Goal: Ask a question: Seek information or help from site administrators or community

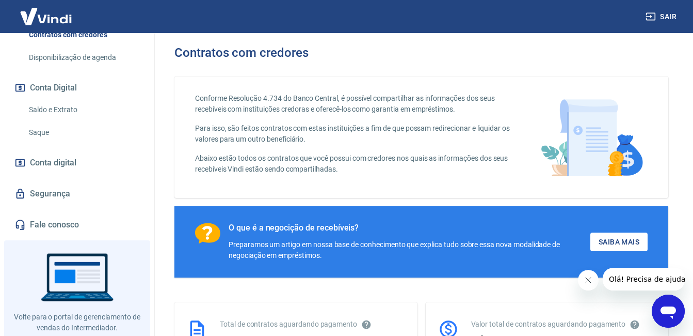
scroll to position [328, 0]
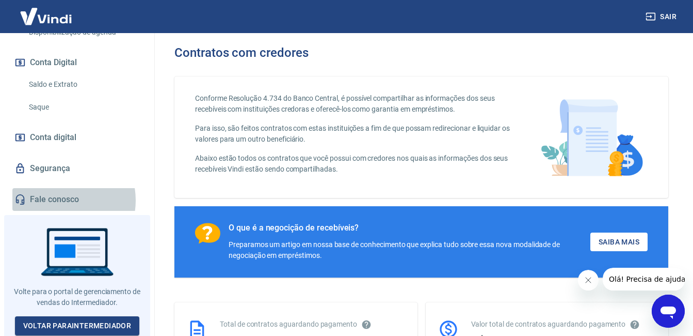
click at [62, 200] on link "Fale conosco" at bounding box center [77, 199] width 130 height 23
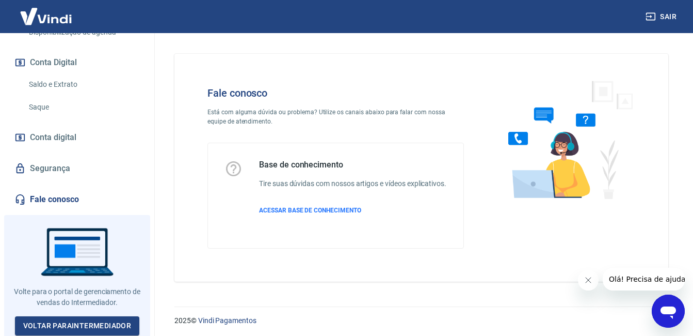
click at [656, 278] on span "Olá! Precisa de ajuda?" at bounding box center [649, 279] width 81 height 8
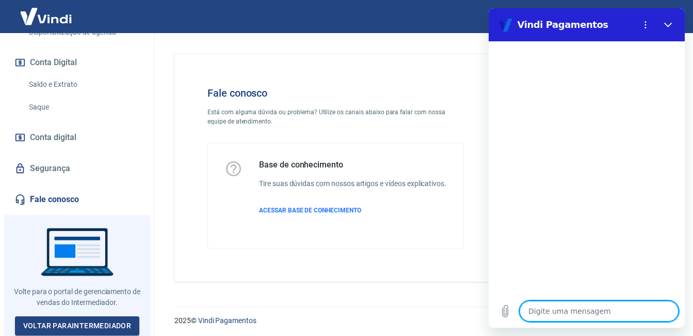
type textarea "B"
type textarea "x"
type textarea "Bo"
type textarea "x"
type textarea "Bom"
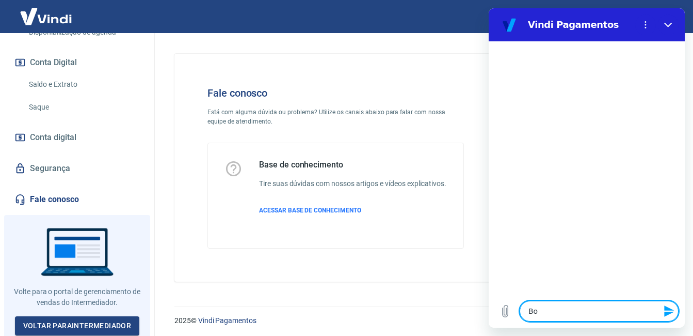
type textarea "x"
type textarea "Bom"
type textarea "x"
type textarea "Bom di"
type textarea "x"
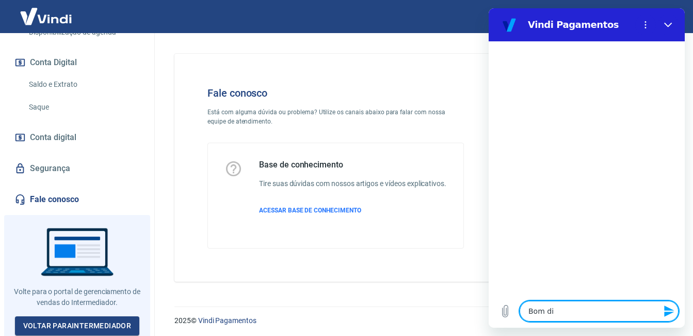
type textarea "Bom dia"
type textarea "x"
type textarea "G"
type textarea "x"
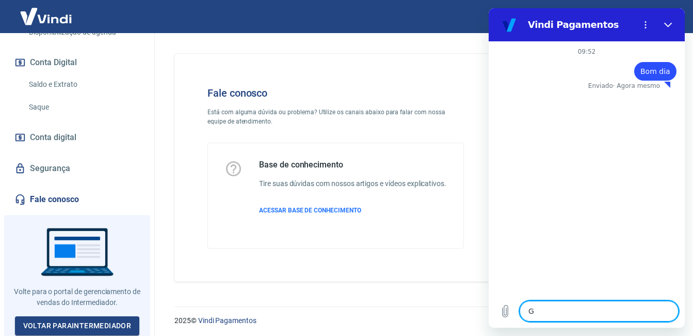
type textarea "Go"
type textarea "x"
type textarea "Gos"
type textarea "x"
type textarea "Gost"
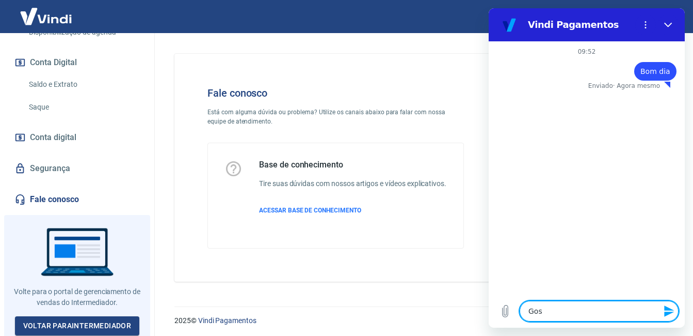
type textarea "x"
type textarea "Gosta"
type textarea "x"
type textarea "Gostar"
type textarea "x"
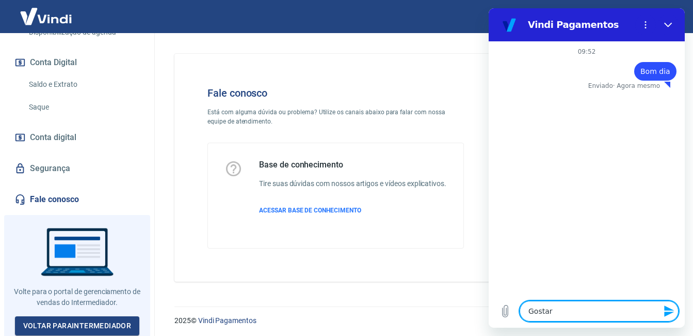
type textarea "Gostari"
type textarea "x"
type textarea "Gostaria"
type textarea "x"
type textarea "Gostaria"
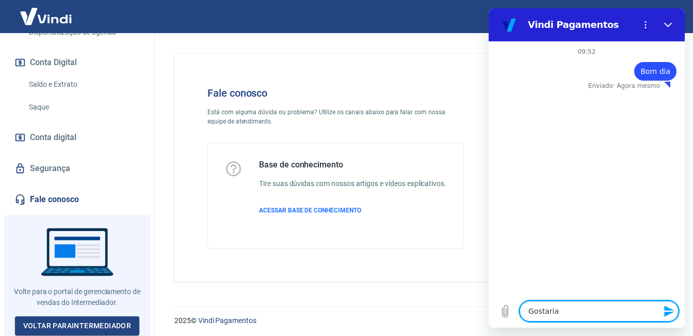
type textarea "x"
type textarea "Gostaria s"
type textarea "x"
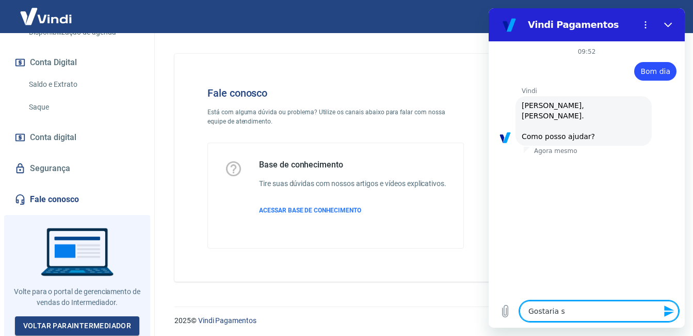
type textarea "Gostaria"
type textarea "x"
type textarea "Gostaria d"
type textarea "x"
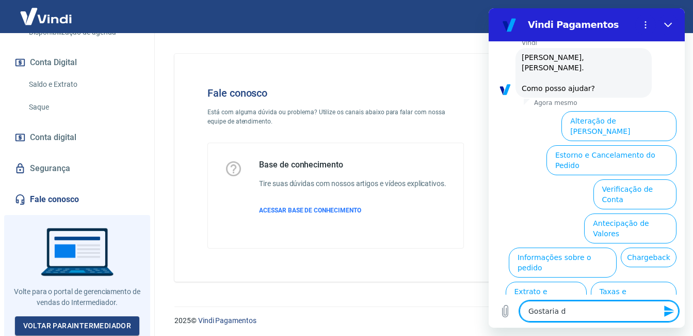
scroll to position [77, 0]
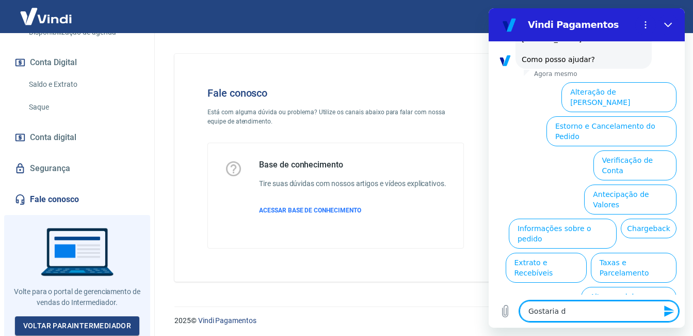
type textarea "Gostaria de"
type textarea "x"
type textarea "Gostaria de"
type textarea "x"
type textarea "Gostaria de"
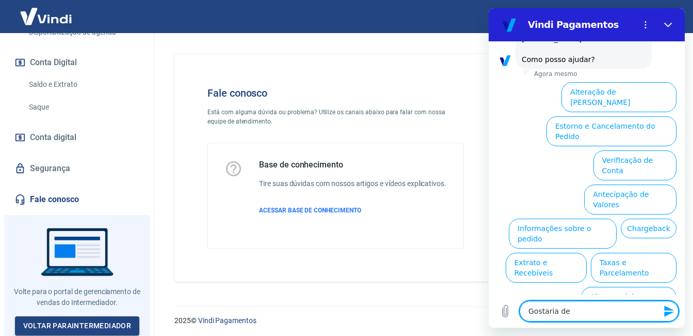
type textarea "x"
type textarea "Gostaria d"
type textarea "x"
type textarea "Gostaria"
type textarea "x"
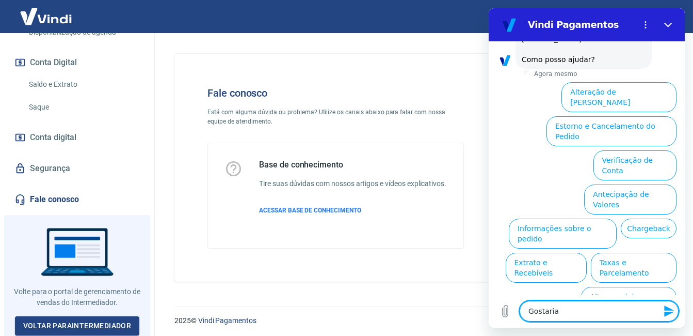
type textarea "Gostaria"
type textarea "x"
type textarea "Gostari"
type textarea "x"
type textarea "Gostar"
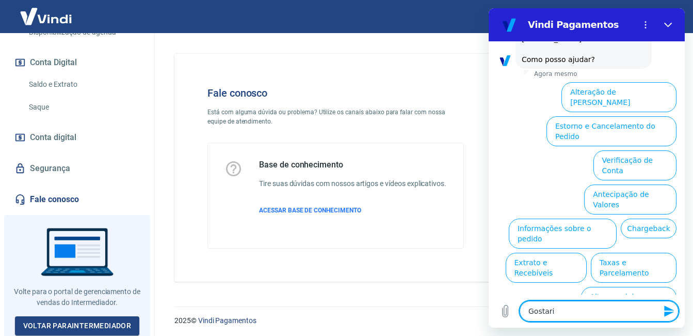
type textarea "x"
type textarea "Gosta"
type textarea "x"
type textarea "Gost"
type textarea "x"
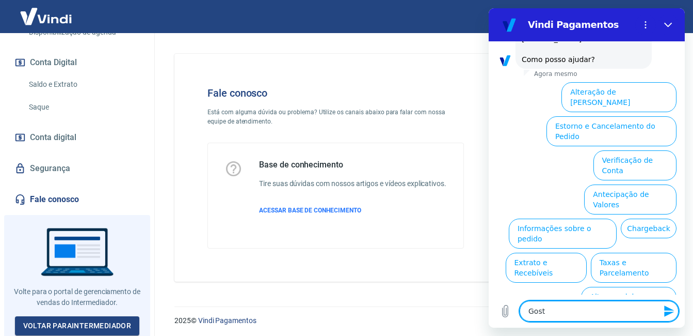
type textarea "Gos"
type textarea "x"
type textarea "Go"
type textarea "x"
type textarea "G"
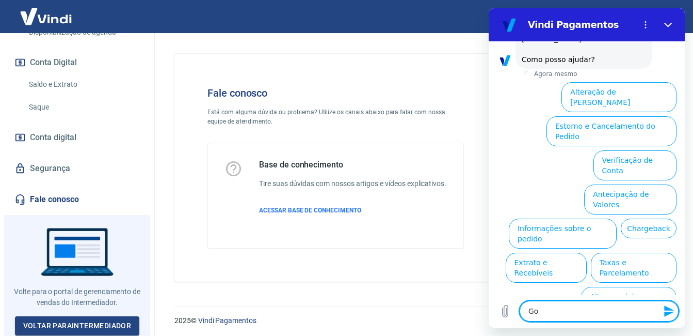
type textarea "x"
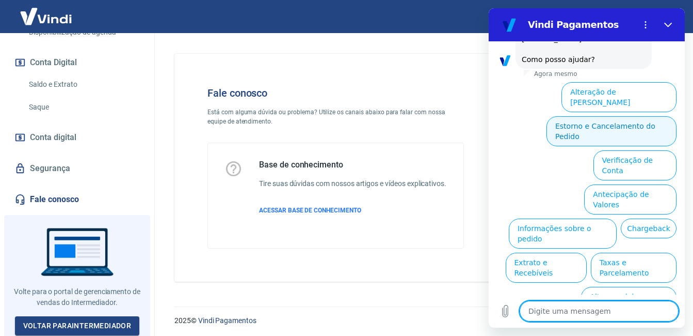
click at [633, 118] on button "Estorno e Cancelamento do Pedido" at bounding box center [612, 131] width 130 height 30
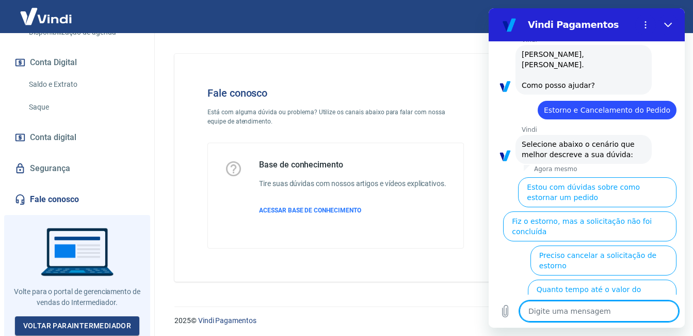
scroll to position [106, 0]
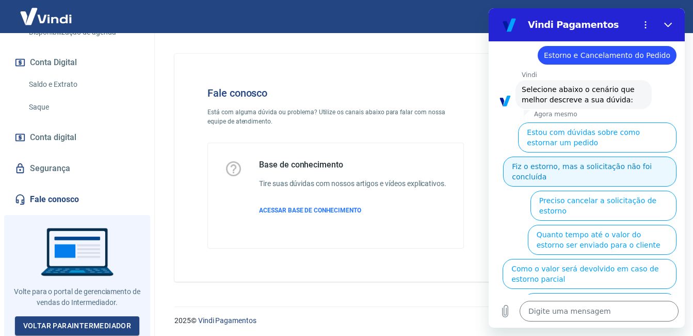
click at [596, 167] on button "Fiz o estorno, mas a solicitação não foi concluída" at bounding box center [589, 171] width 173 height 30
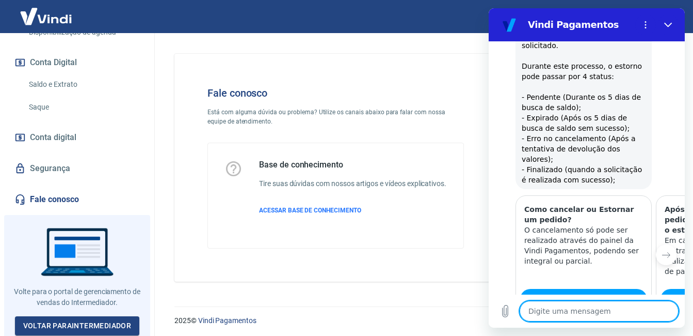
type textarea "x"
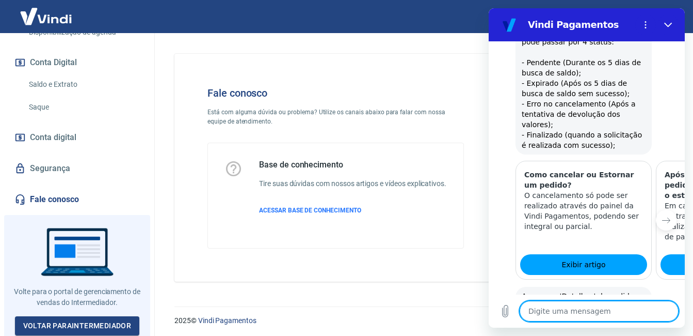
scroll to position [448, 0]
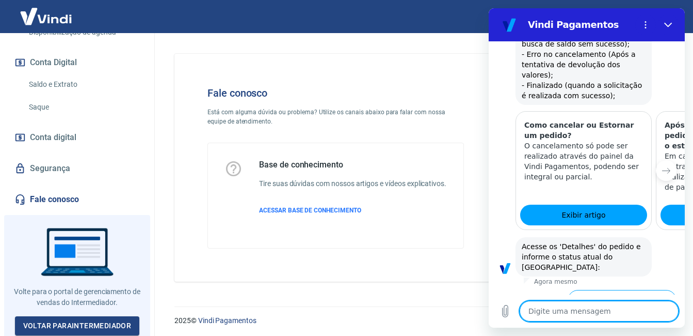
type textarea "P"
type textarea "x"
type textarea "Pr"
type textarea "x"
type textarea "Pre"
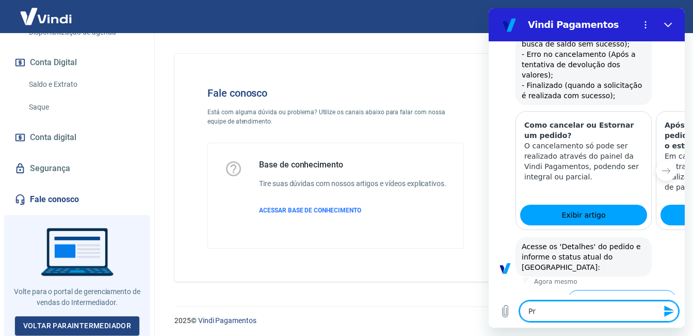
type textarea "x"
type textarea "Prec"
type textarea "x"
type textarea "Preci"
type textarea "x"
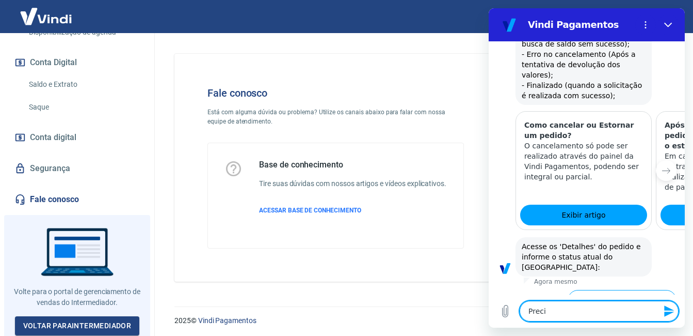
type textarea "Precis"
type textarea "x"
type textarea "Preci"
type textarea "x"
type textarea "Precis"
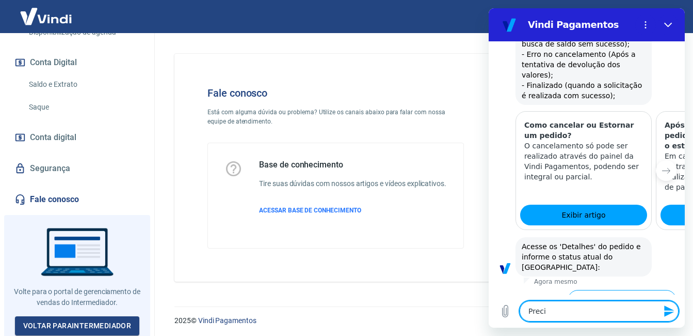
type textarea "x"
type textarea "Preciso"
type textarea "x"
type textarea "Preciso"
type textarea "x"
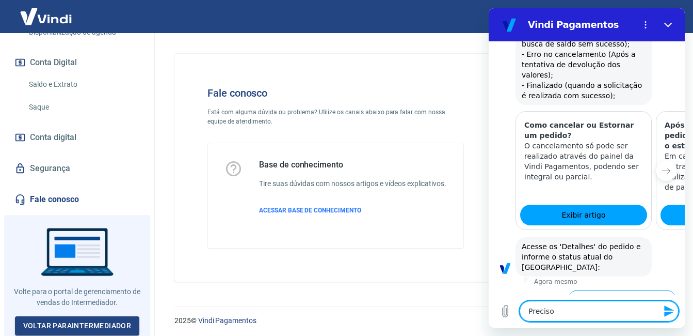
type textarea "Preciso"
type textarea "x"
type textarea "Precis"
type textarea "x"
type textarea "Preci"
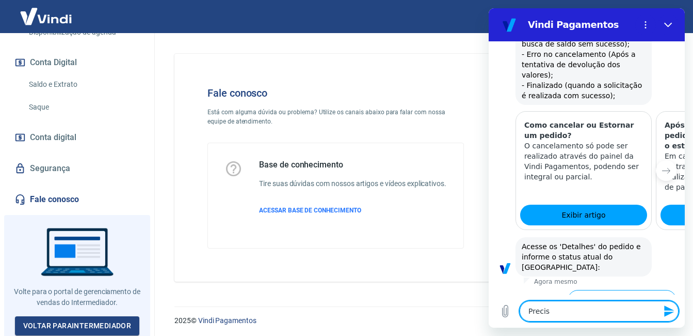
type textarea "x"
type textarea "Prec"
type textarea "x"
type textarea "Pre"
type textarea "x"
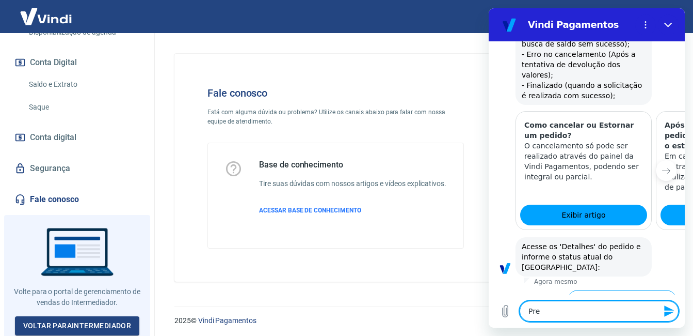
type textarea "Pr"
type textarea "x"
type textarea "P"
type textarea "x"
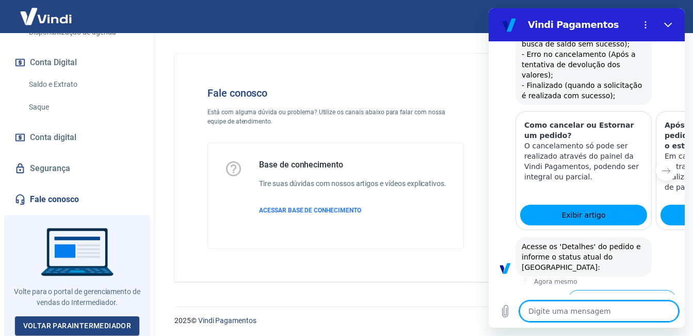
type textarea "P"
type textarea "x"
type textarea "Po"
type textarea "x"
type textarea "Por"
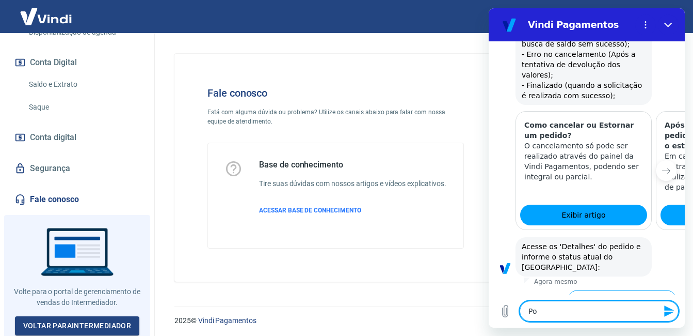
type textarea "x"
type textarea "Por"
type textarea "x"
type textarea "Por f"
type textarea "x"
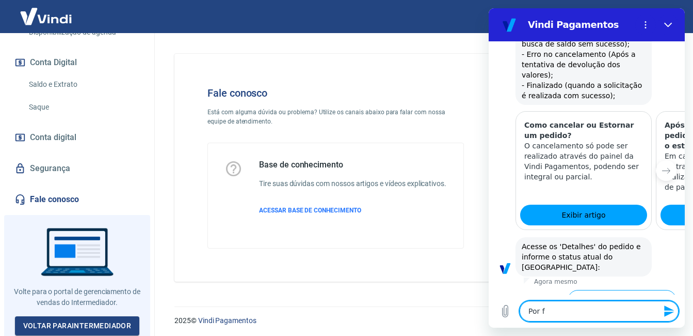
type textarea "Por fa"
type textarea "x"
type textarea "Por fav"
type textarea "x"
type textarea "Por favo"
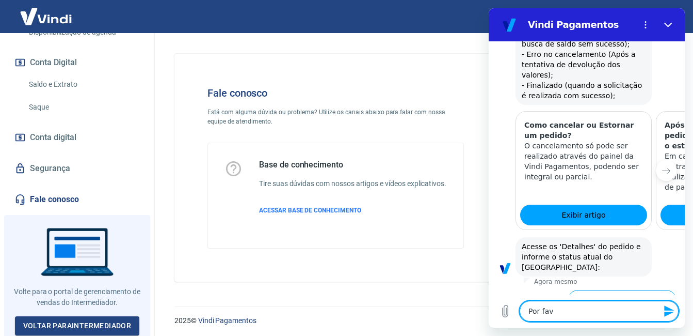
type textarea "x"
type textarea "Por favor"
type textarea "x"
type textarea "Por favor"
type textarea "x"
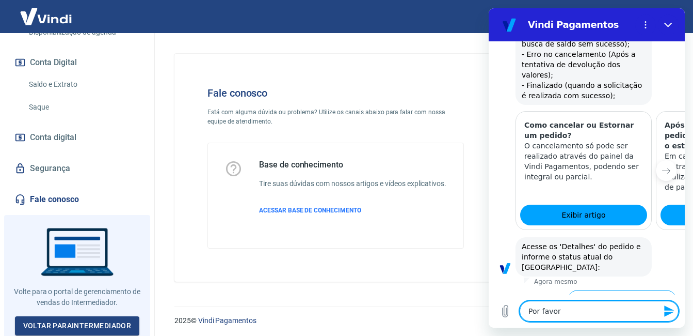
type textarea "Por favor v"
type textarea "x"
type textarea "Por favor ve"
type textarea "x"
type textarea "Por favor ver"
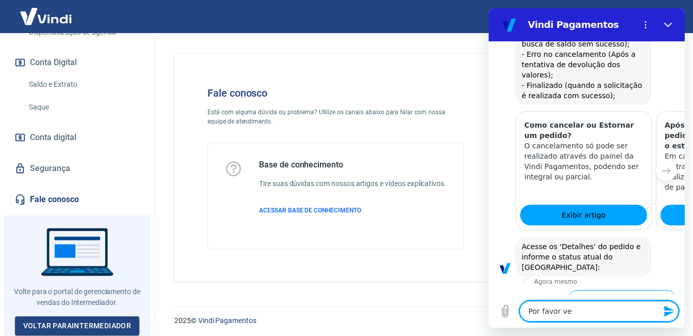
type textarea "x"
type textarea "Por favor veri"
type textarea "x"
type textarea "Por favor verif"
type textarea "x"
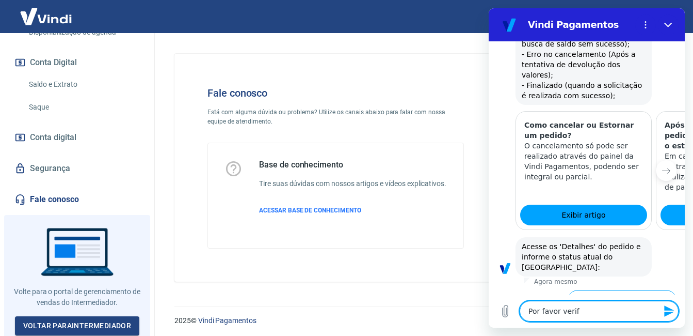
type textarea "Por favor verifi"
type textarea "x"
type textarea "Por favor verific"
type textarea "x"
type textarea "Por favor verifica"
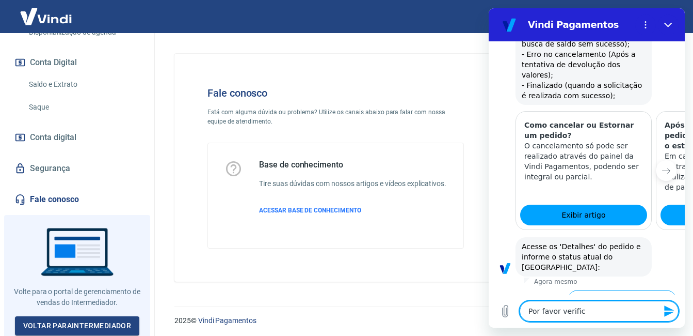
type textarea "x"
type textarea "Por favor verificar"
type textarea "x"
type textarea "Por favor verificar"
type textarea "x"
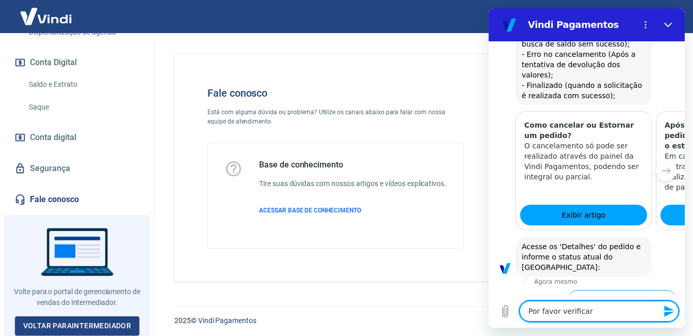
type textarea "Por favor verificar o"
type textarea "x"
type textarea "Por favor verificar o"
type textarea "x"
type textarea "Por favor verificar o c"
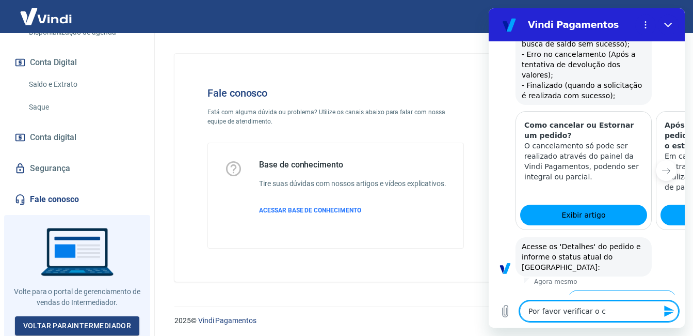
type textarea "x"
type textarea "Por favor verificar o ch"
type textarea "x"
type textarea "Por favor verificar o cha"
type textarea "x"
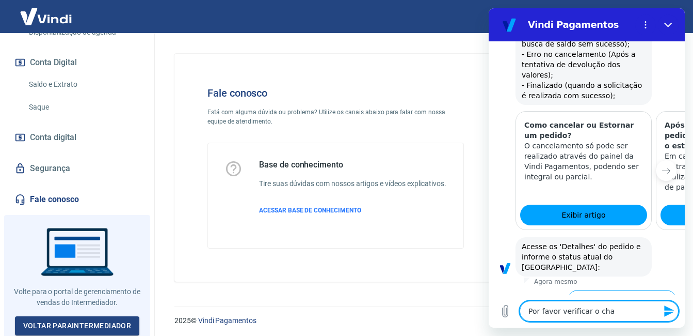
type textarea "Por favor verificar o char"
type textarea "x"
type textarea "Por favor verificar o charg"
type textarea "x"
type textarea "Por favor verificar o charge"
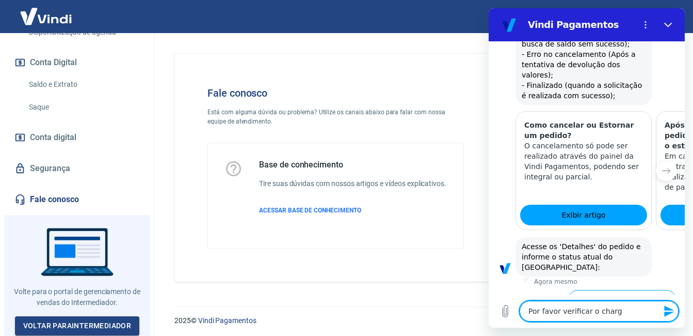
type textarea "x"
type textarea "Por favor verificar o chargeb"
type textarea "x"
type textarea "Por favor verificar o chargeba"
type textarea "x"
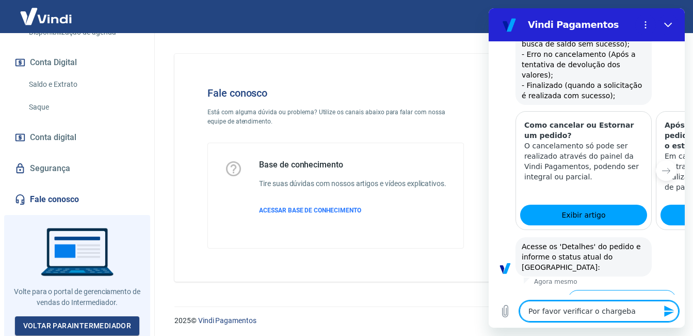
type textarea "Por favor verificar o chargebac"
type textarea "x"
type textarea "Por favor verificar o chargeback"
type textarea "x"
type textarea "Por favor verificar o chargeback,"
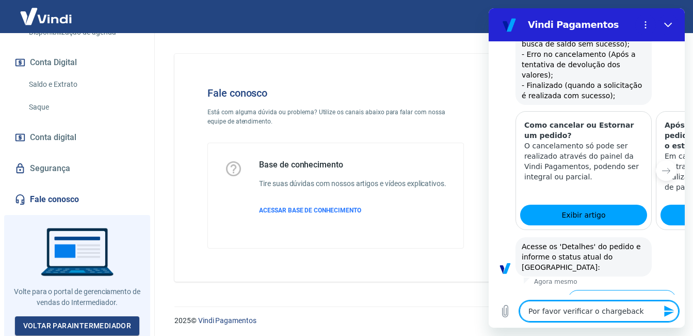
type textarea "x"
type textarea "Por favor verificar o chargeback,"
type textarea "x"
type textarea "Por favor verificar o chargeback, o"
type textarea "x"
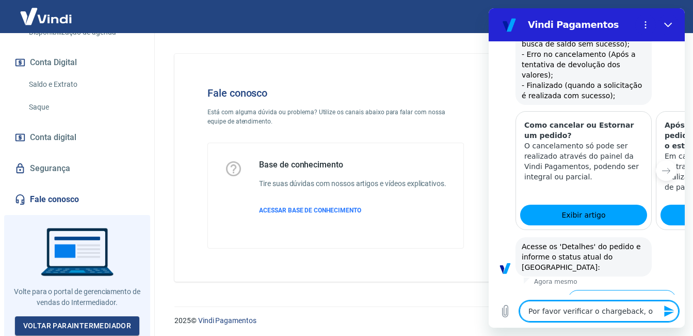
type textarea "Por favor verificar o chargeback, o"
type textarea "x"
type textarea "Por favor verificar o chargeback, o e"
type textarea "x"
type textarea "Por favor verificar o chargeback, o es"
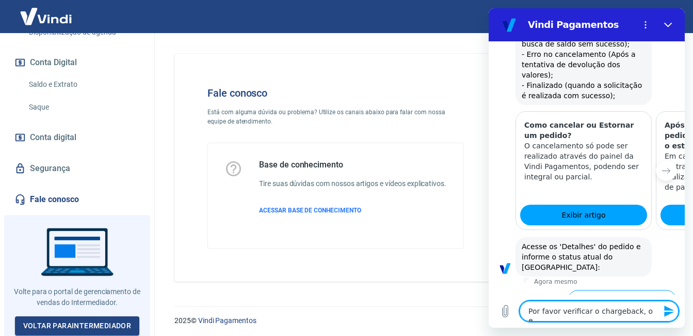
type textarea "x"
type textarea "Por favor verificar o chargeback, o est"
type textarea "x"
type textarea "Por favor verificar o chargeback, o esto"
type textarea "x"
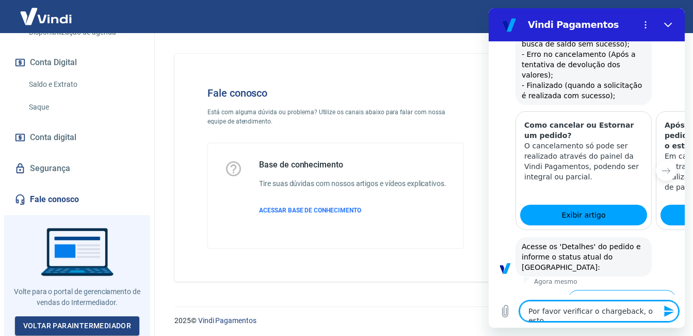
type textarea "Por favor verificar o chargeback, o estor"
type textarea "x"
type textarea "Por favor verificar o chargeback, o estorn"
type textarea "x"
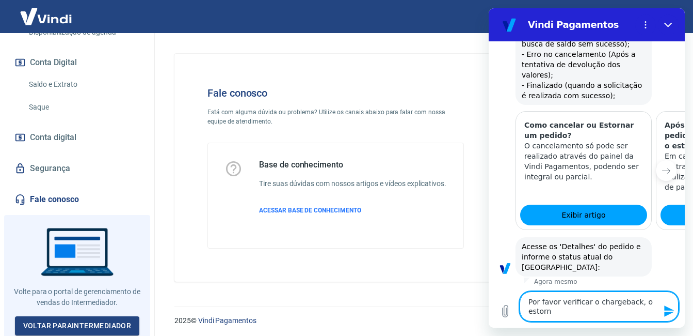
type textarea "Por favor verificar o chargeback, o estorno"
type textarea "x"
type textarea "Por favor verificar o chargeback, o estorno"
type textarea "x"
type textarea "Por favor verificar o chargeback, o estorno j"
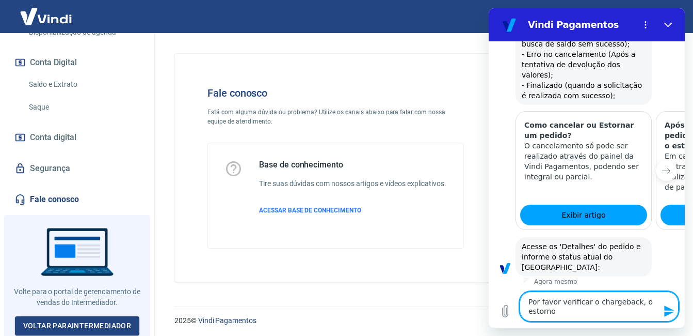
type textarea "x"
type textarea "Por favor verificar o chargeback, o estorno já"
type textarea "x"
type textarea "Por favor verificar o chargeback, o estorno já"
type textarea "x"
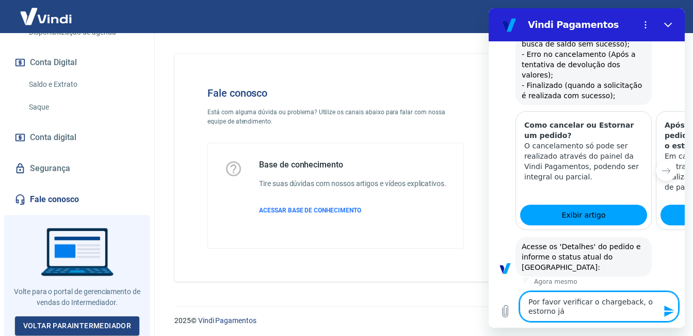
type textarea "Por favor verificar o chargeback, o estorno já f"
type textarea "x"
type textarea "Por favor verificar o chargeback, o estorno já fo"
type textarea "x"
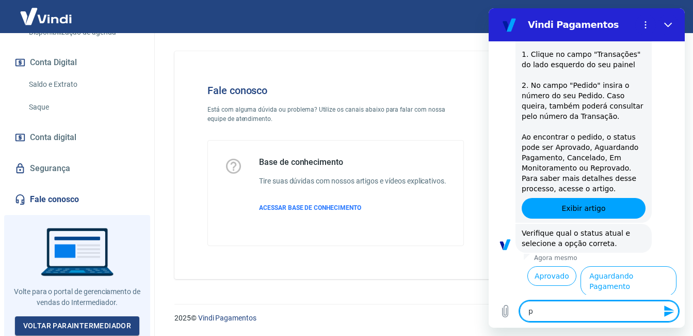
scroll to position [13, 0]
click at [103, 322] on link "Voltar para Intermediador" at bounding box center [77, 325] width 125 height 19
